Goal: Contribute content: Contribute content

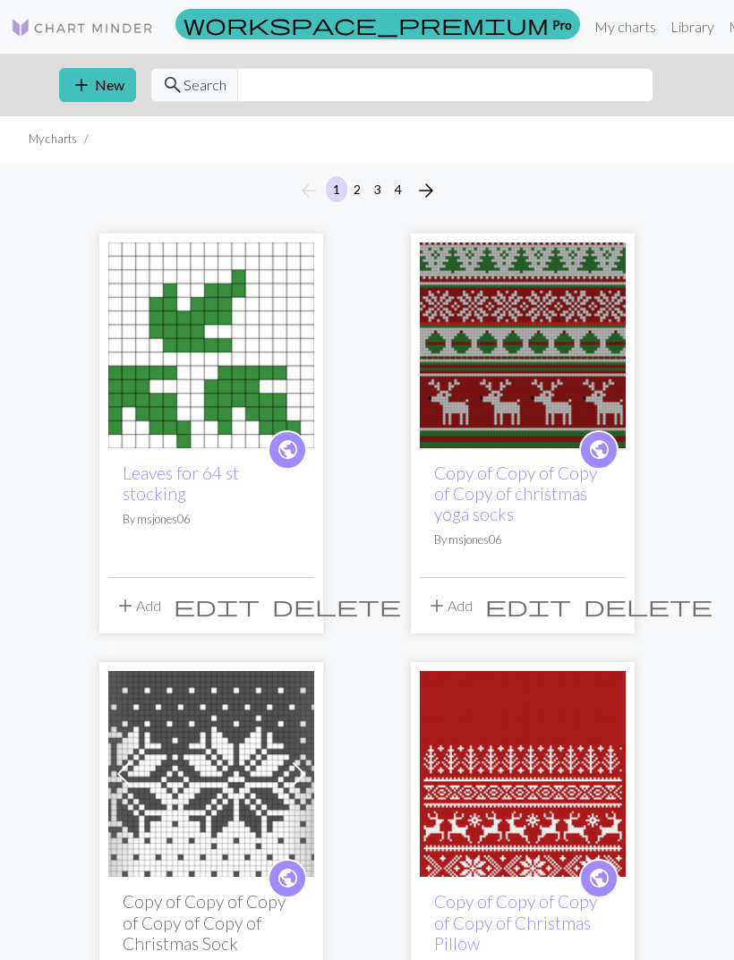
click at [98, 93] on button "add New" at bounding box center [97, 85] width 77 height 34
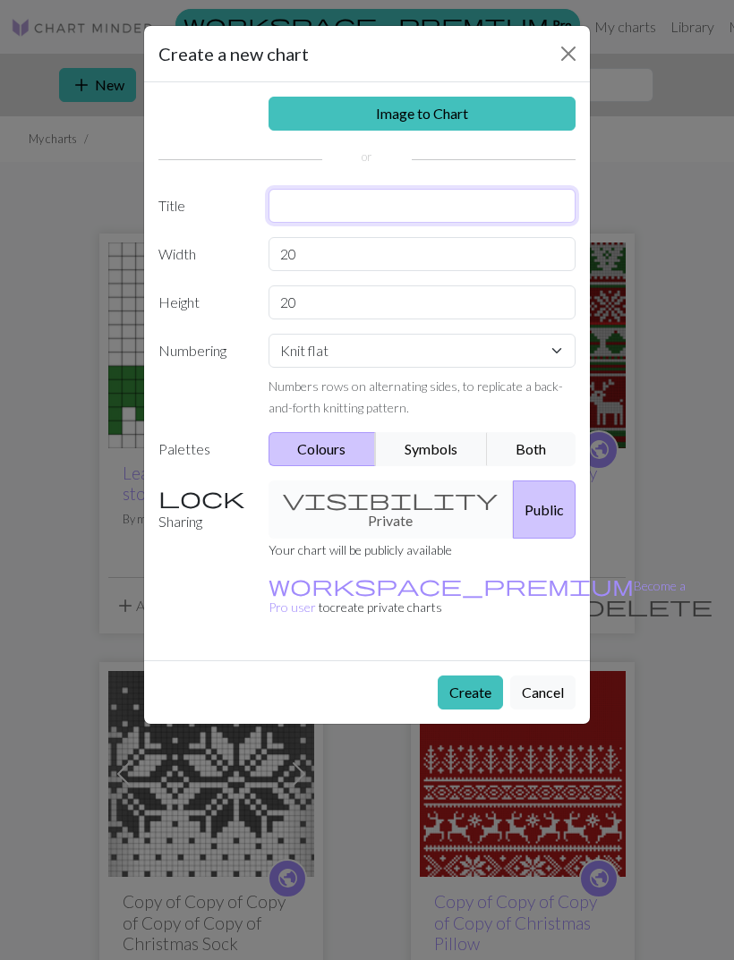
click at [308, 221] on input "text" at bounding box center [422, 206] width 308 height 34
type input "Gansey Tree"
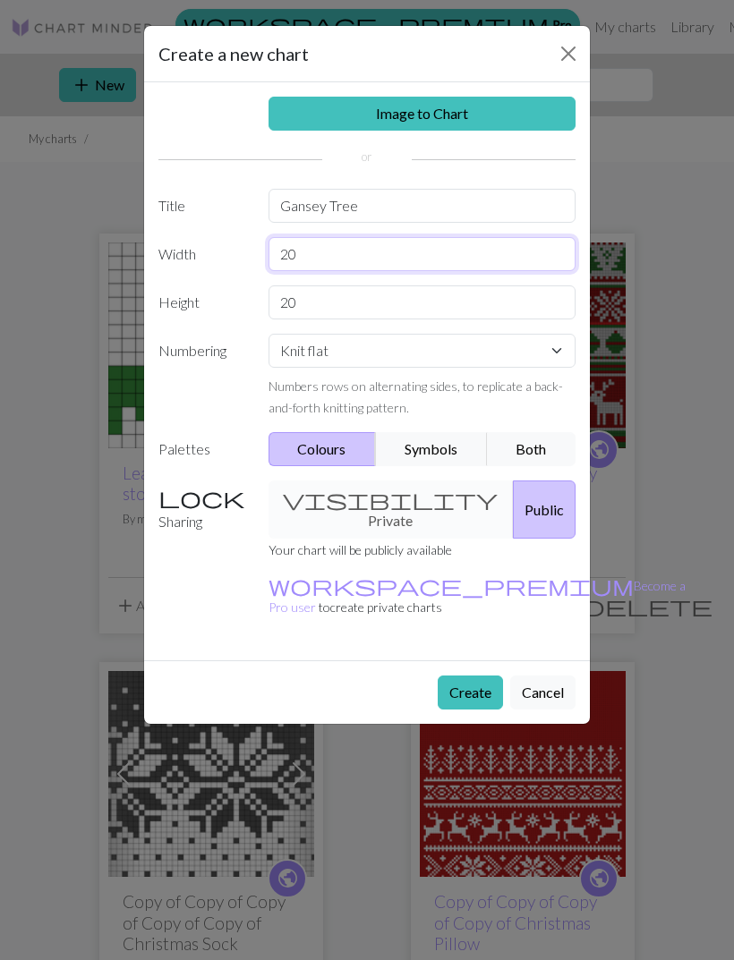
click at [413, 260] on input "20" at bounding box center [422, 254] width 308 height 34
type input "2"
type input "32"
click at [319, 310] on input "20" at bounding box center [422, 302] width 308 height 34
type input "2"
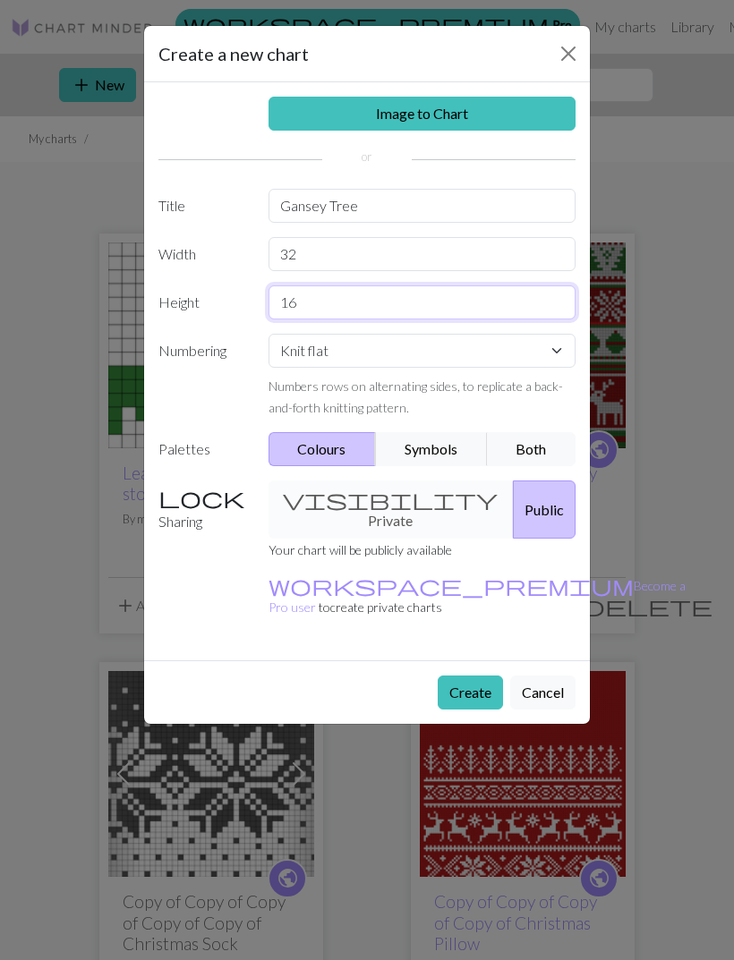
type input "16"
click at [540, 360] on select "Knit flat Knit in the round Lace knitting Cross stitch" at bounding box center [422, 351] width 308 height 34
select select "round"
click at [533, 448] on button "Both" at bounding box center [531, 449] width 89 height 34
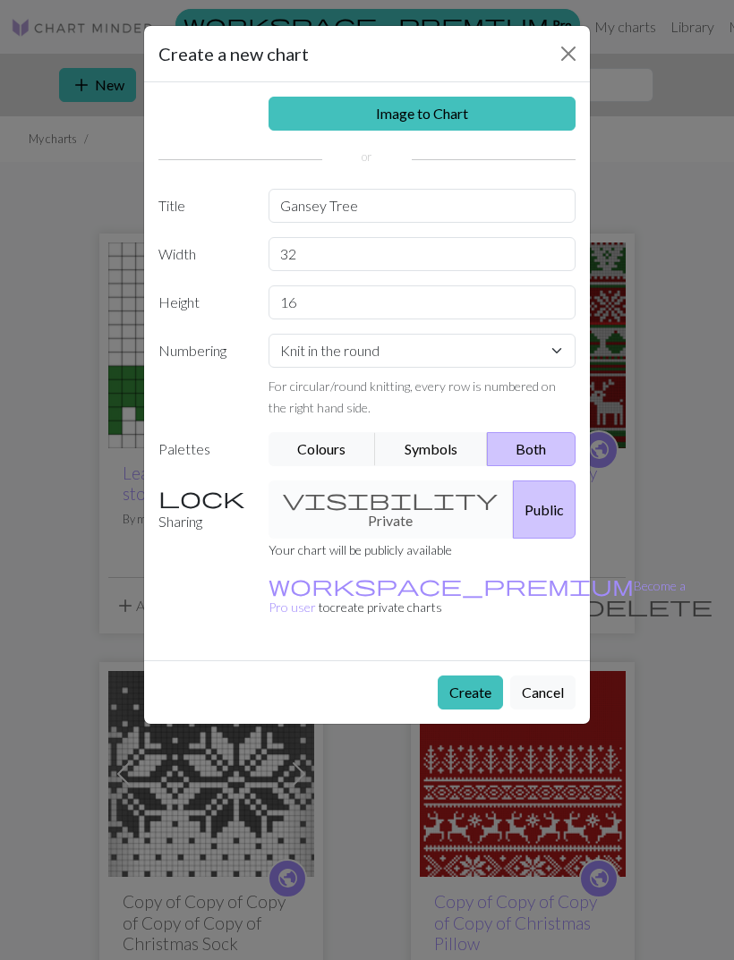
click at [457, 675] on button "Create" at bounding box center [469, 692] width 65 height 34
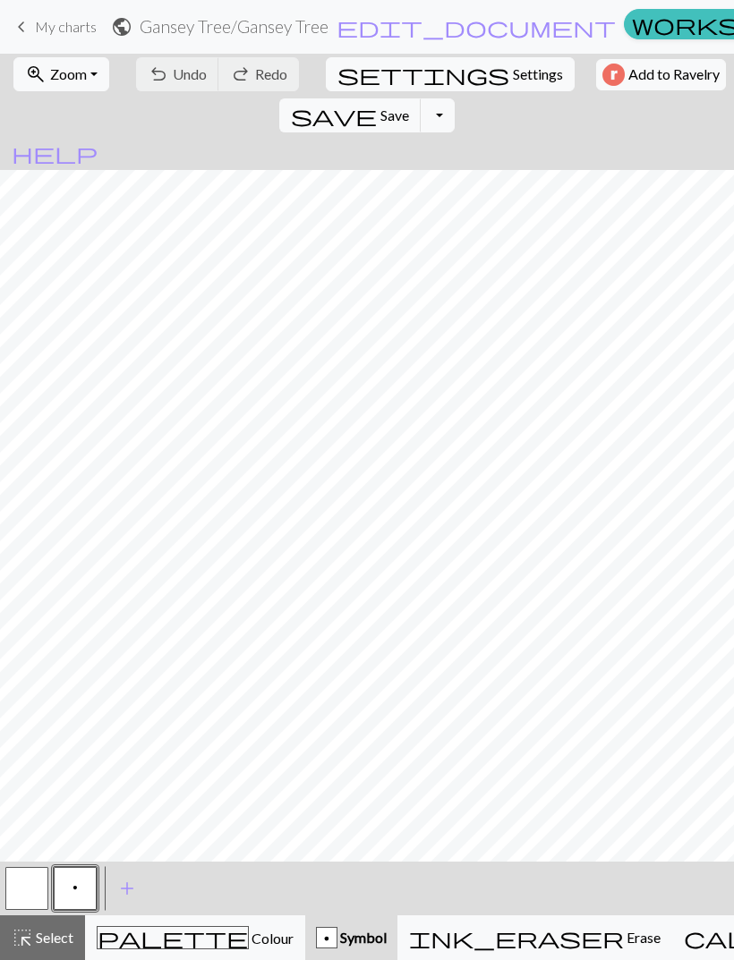
click at [131, 886] on span "add" at bounding box center [126, 888] width 21 height 25
click at [249, 934] on span "Colour" at bounding box center [271, 937] width 45 height 17
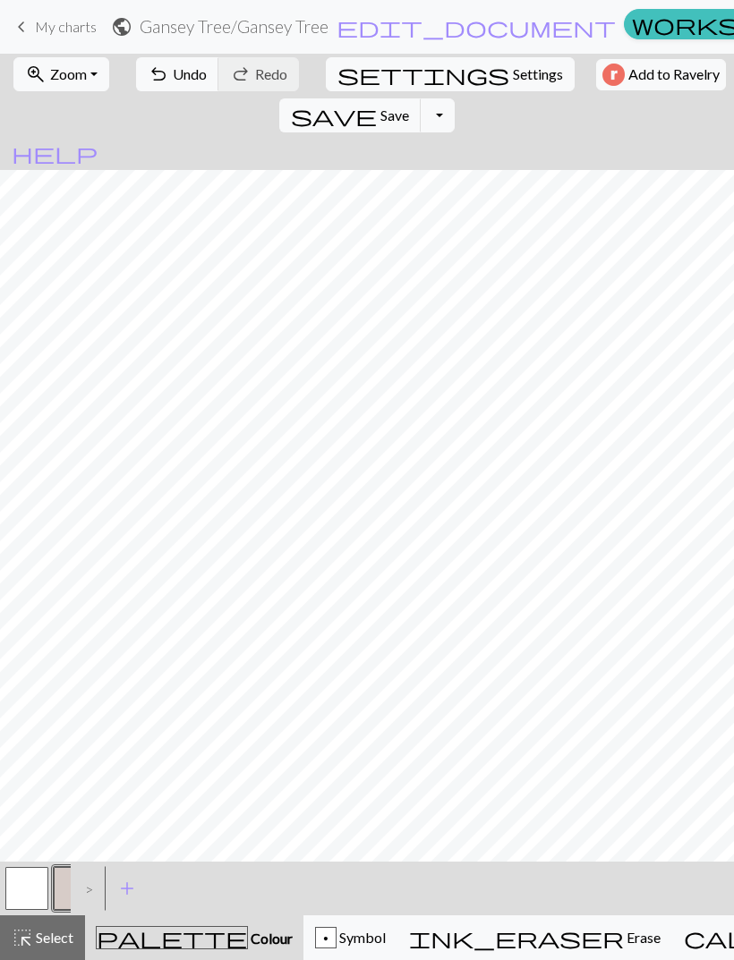
click at [248, 931] on span "Colour" at bounding box center [270, 937] width 45 height 17
click at [65, 886] on button "button" at bounding box center [75, 888] width 43 height 43
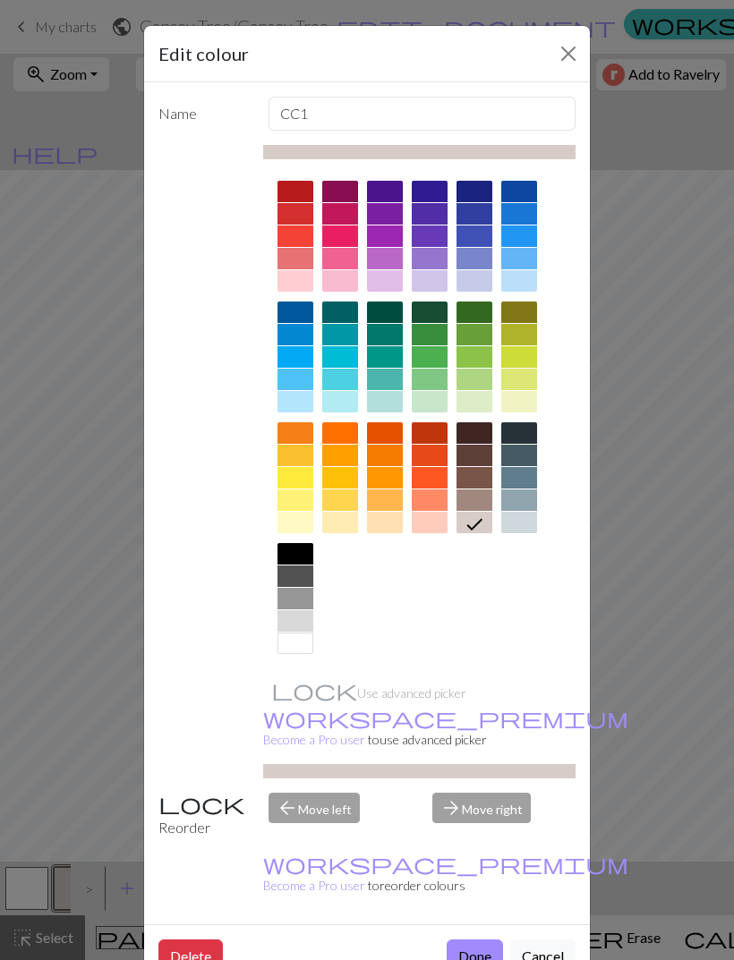
click at [296, 526] on div at bounding box center [295, 522] width 36 height 21
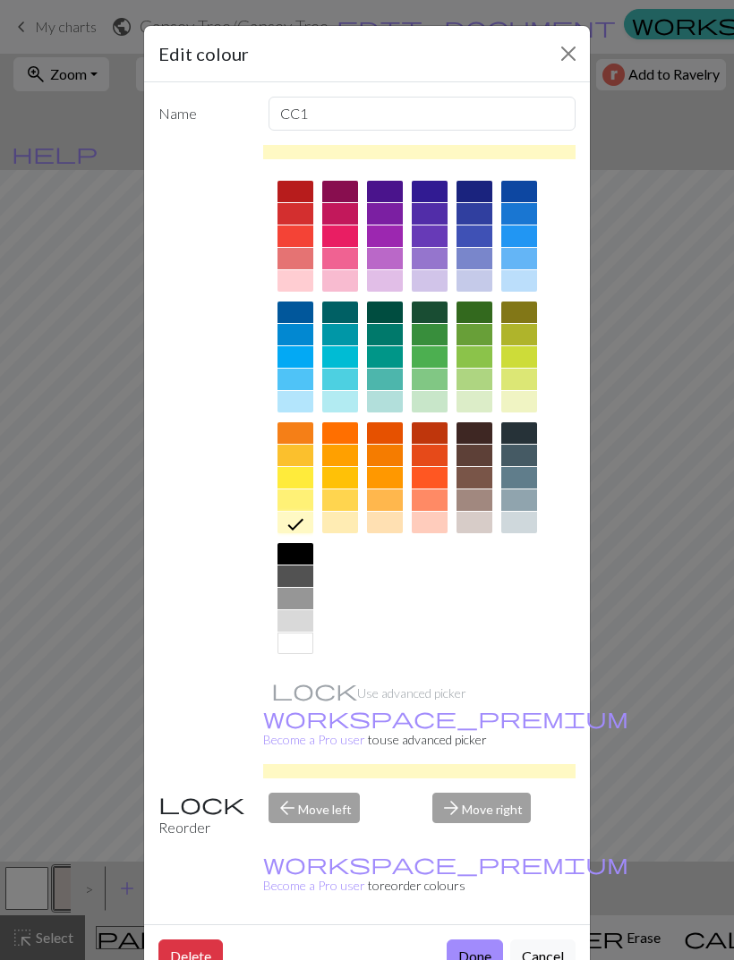
click at [468, 939] on button "Done" at bounding box center [474, 956] width 56 height 34
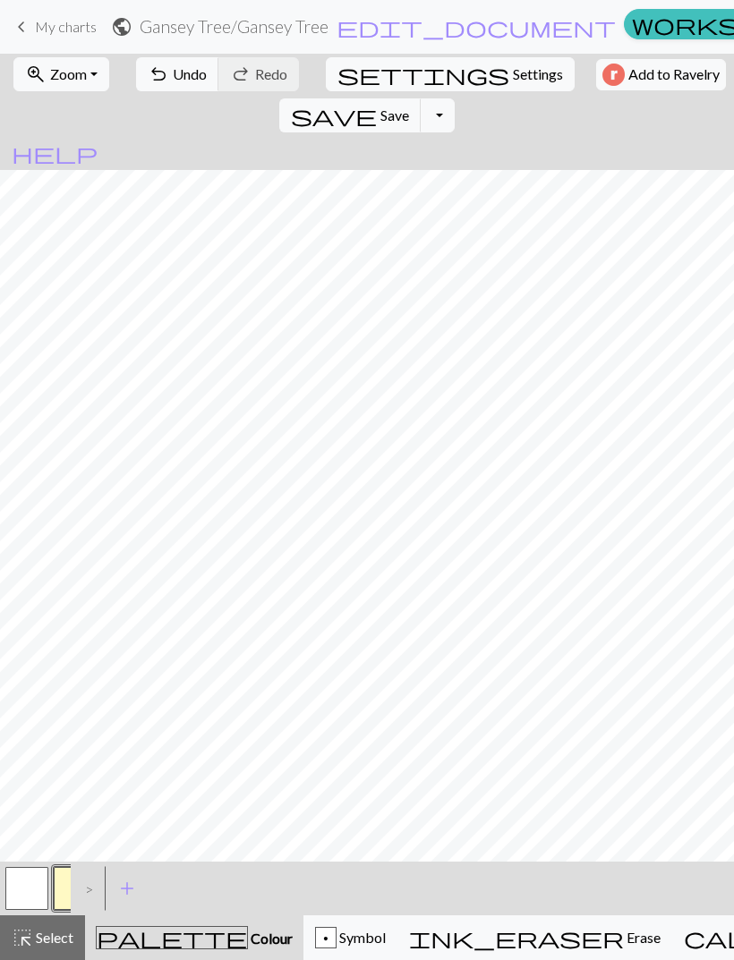
click at [16, 882] on button "button" at bounding box center [26, 888] width 43 height 43
click at [61, 892] on button "button" at bounding box center [75, 888] width 43 height 43
click at [336, 944] on span "Symbol" at bounding box center [360, 937] width 49 height 17
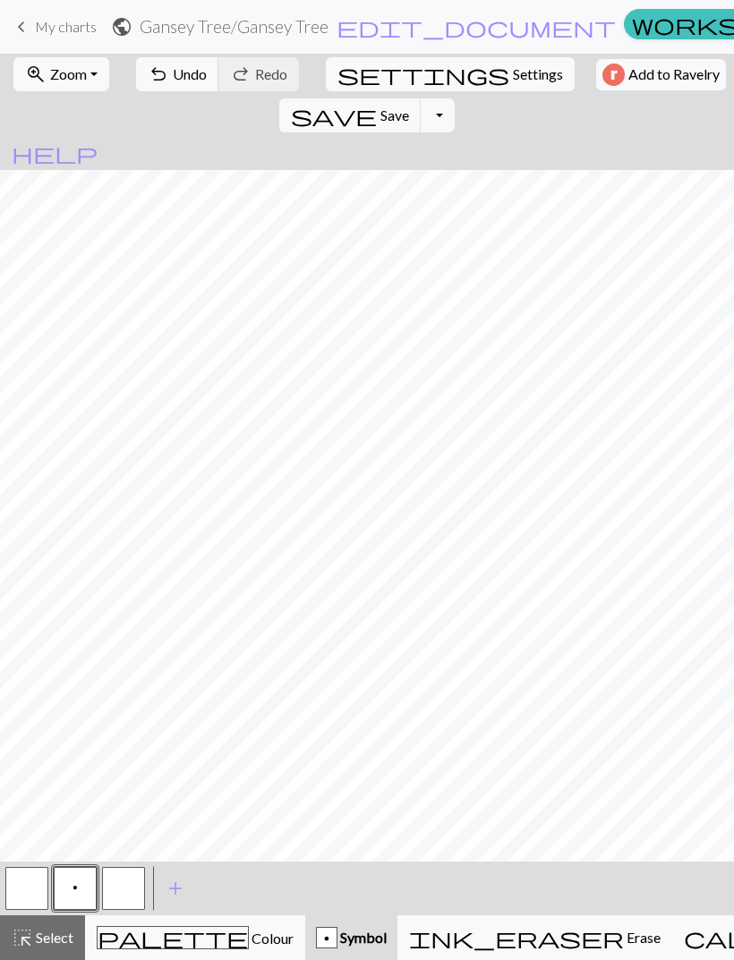
click at [173, 80] on span "Undo" at bounding box center [190, 73] width 34 height 17
click at [159, 81] on button "undo Undo Undo" at bounding box center [177, 74] width 83 height 34
click at [173, 79] on span "Undo" at bounding box center [190, 73] width 34 height 17
click at [153, 944] on span "palette" at bounding box center [173, 937] width 150 height 25
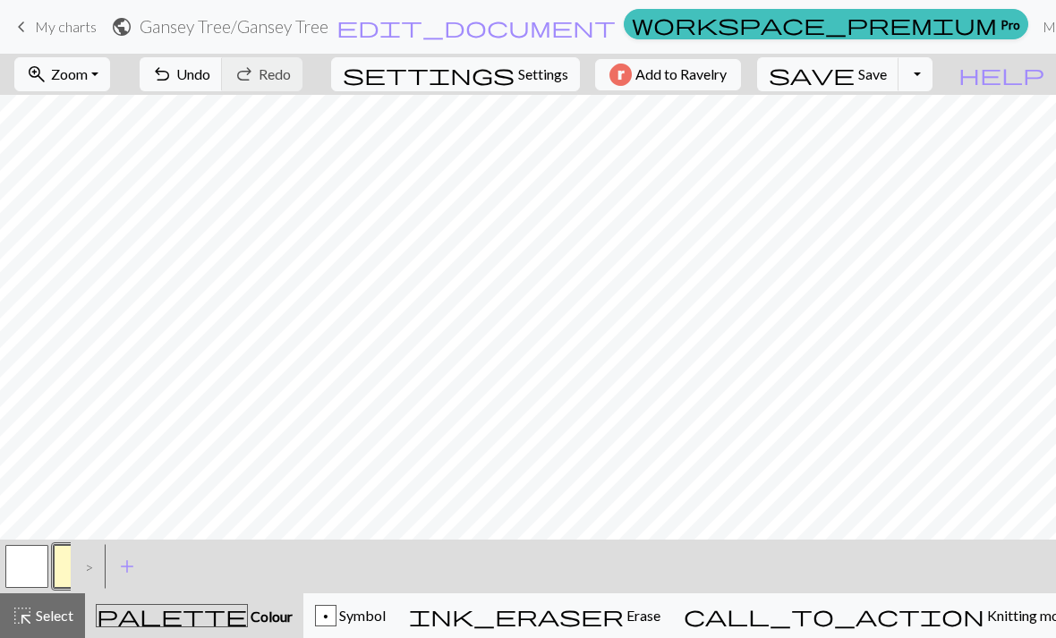
click at [173, 79] on span "undo" at bounding box center [161, 74] width 21 height 25
click at [335, 613] on div "p" at bounding box center [326, 616] width 20 height 21
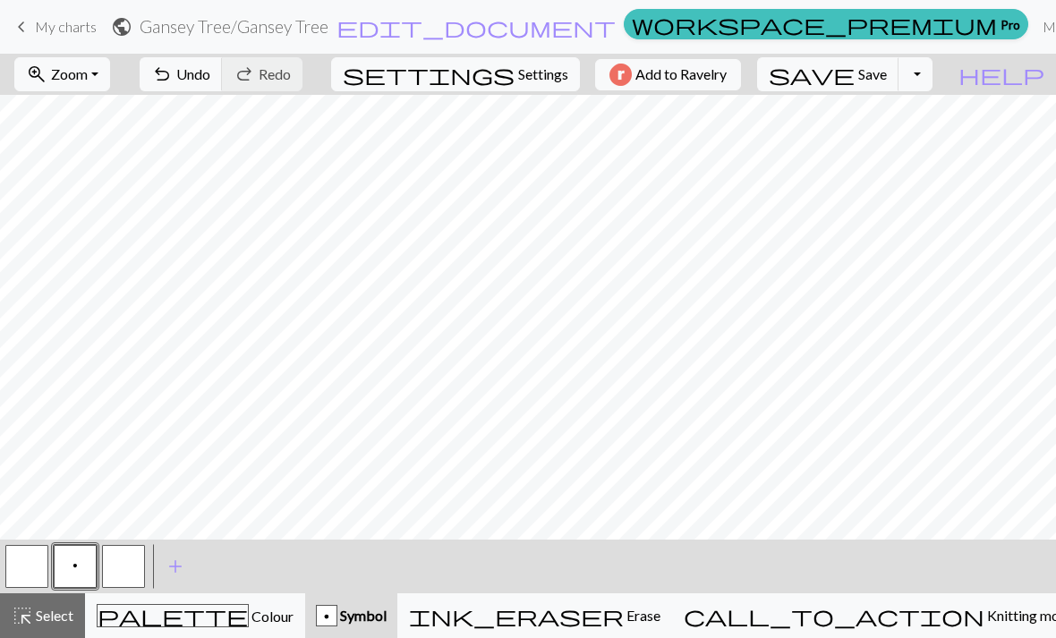
click at [23, 562] on button "button" at bounding box center [26, 566] width 43 height 43
click at [337, 613] on div "button" at bounding box center [326, 615] width 21 height 21
click at [67, 559] on button "p" at bounding box center [75, 566] width 43 height 43
click at [11, 561] on button "button" at bounding box center [26, 566] width 43 height 43
click at [87, 582] on button "p" at bounding box center [75, 566] width 43 height 43
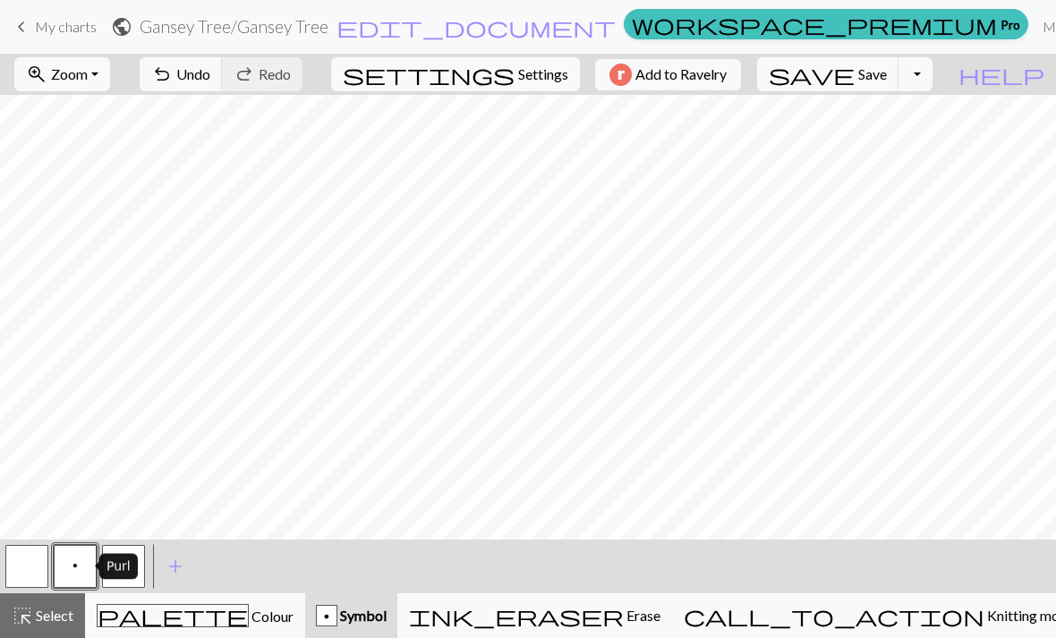
click at [31, 559] on button "button" at bounding box center [26, 566] width 43 height 43
click at [81, 572] on div "Knit" at bounding box center [70, 567] width 38 height 26
click at [81, 557] on button "p" at bounding box center [75, 566] width 43 height 43
click at [210, 67] on span "Undo" at bounding box center [193, 73] width 34 height 17
click at [733, 67] on span "Save" at bounding box center [872, 73] width 29 height 17
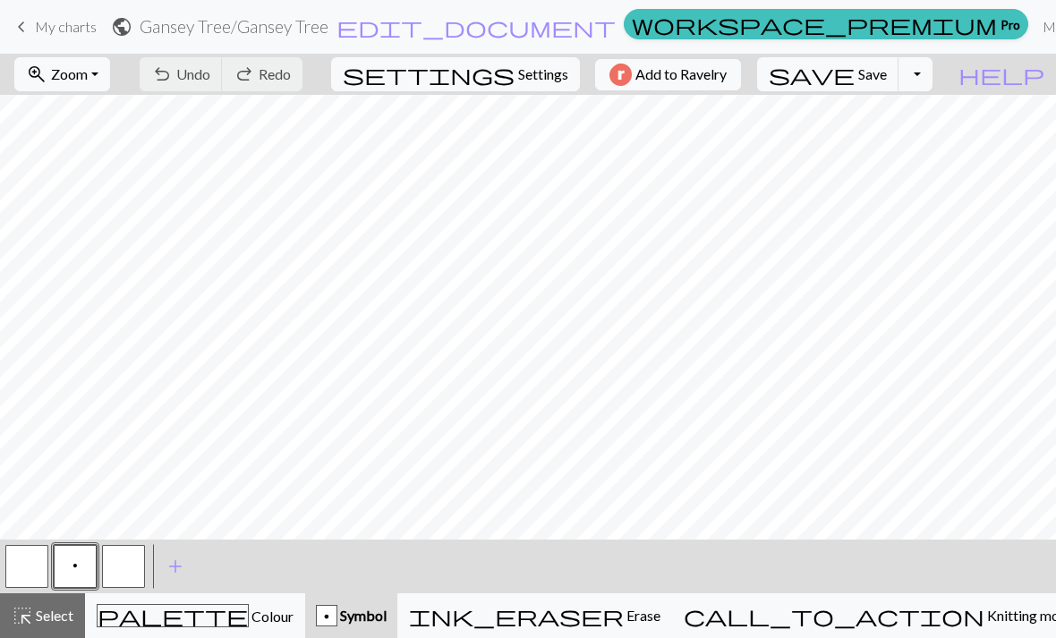
click at [733, 77] on span "Save" at bounding box center [872, 73] width 29 height 17
click at [733, 79] on span "save" at bounding box center [811, 74] width 86 height 25
click at [733, 85] on span "save" at bounding box center [811, 74] width 86 height 25
